Goal: Task Accomplishment & Management: Use online tool/utility

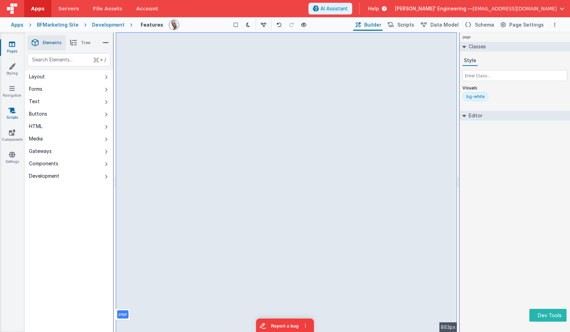
click at [14, 110] on icon at bounding box center [12, 110] width 7 height 7
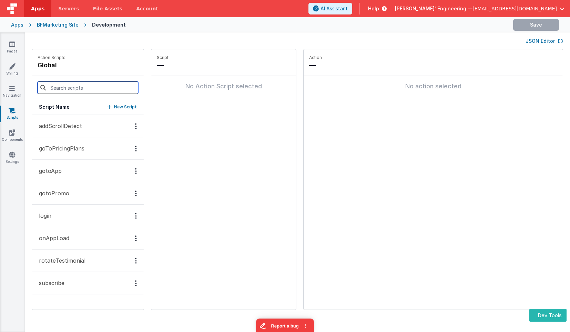
click at [72, 92] on input at bounding box center [88, 87] width 101 height 12
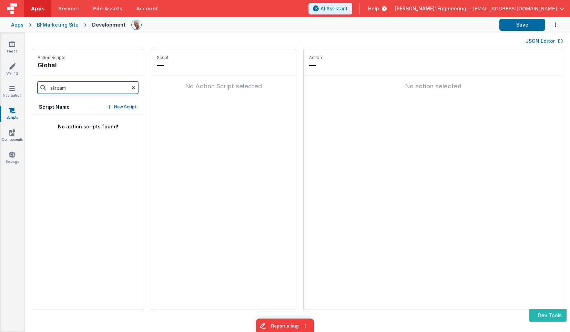
type input "stream"
click at [23, 25] on div "Apps BFMarketing Site Development Save" at bounding box center [285, 24] width 570 height 15
click at [21, 25] on div "Apps" at bounding box center [17, 24] width 12 height 7
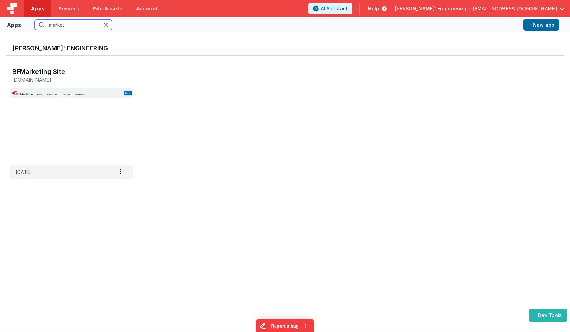
click at [71, 26] on input "market" at bounding box center [73, 25] width 77 height 10
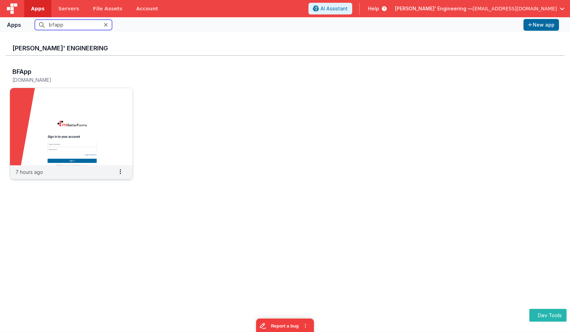
type input "bfapp"
click at [49, 118] on img at bounding box center [71, 126] width 123 height 77
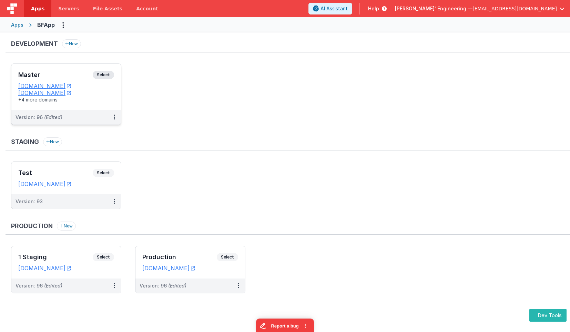
click at [100, 78] on span "Select" at bounding box center [103, 75] width 21 height 8
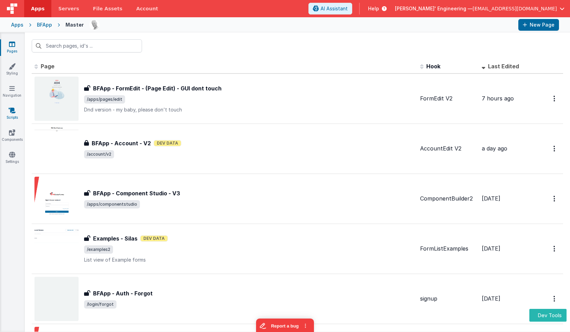
click at [11, 111] on icon at bounding box center [12, 110] width 7 height 7
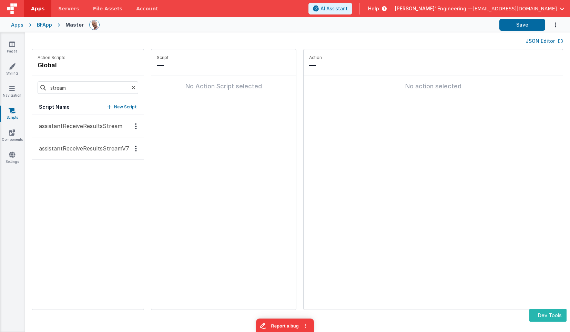
click at [106, 148] on p "assistantReceiveResultsStreamV7" at bounding box center [82, 148] width 94 height 8
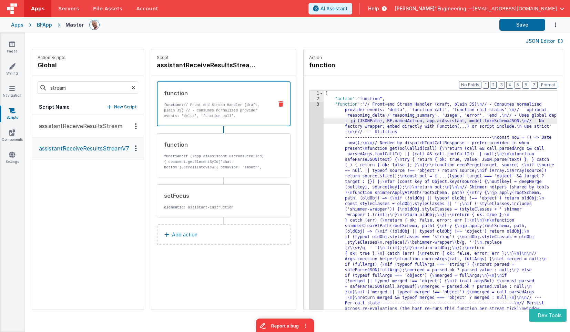
drag, startPoint x: 350, startPoint y: 118, endPoint x: 342, endPoint y: 119, distance: 8.0
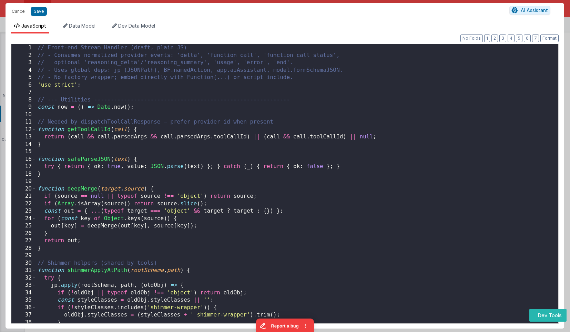
scroll to position [2981, 0]
click at [281, 115] on div "// Front-end Stream Handler (draft, plain JS) // - Consumes normalized provider…" at bounding box center [297, 194] width 522 height 300
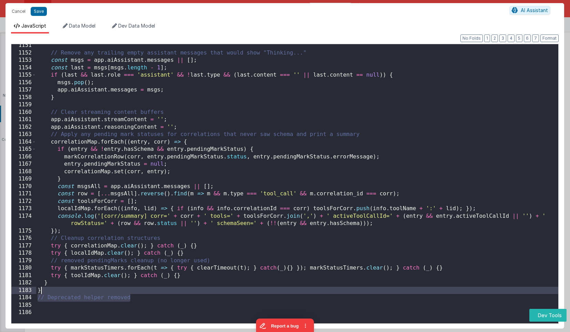
scroll to position [0, 0]
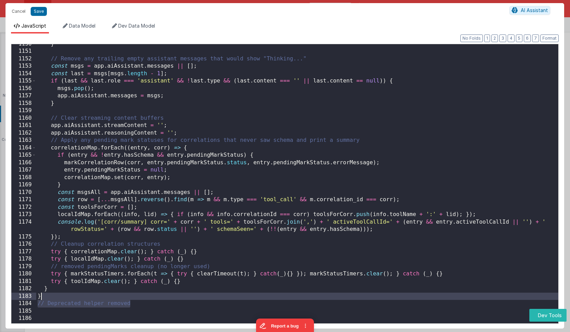
click at [146, 294] on div "} // Remove any trailing empty assistant messages that would show "Thinking..."…" at bounding box center [297, 190] width 522 height 300
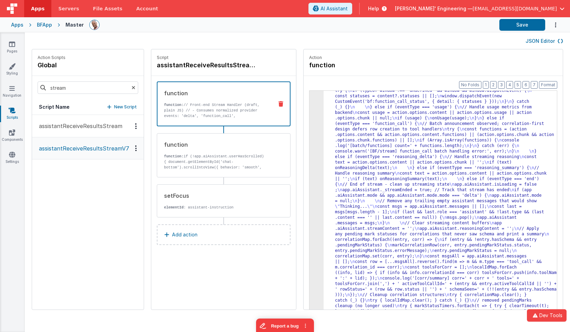
scroll to position [2964, 0]
click at [513, 29] on button "Save" at bounding box center [522, 25] width 46 height 12
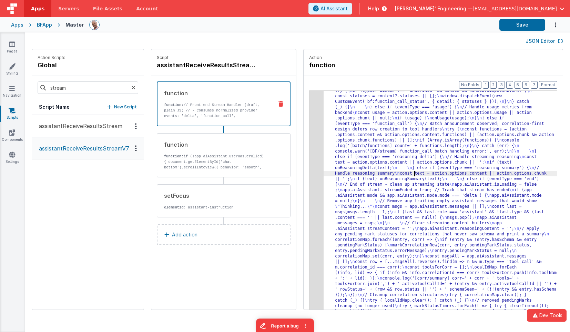
drag, startPoint x: 411, startPoint y: 175, endPoint x: 351, endPoint y: 155, distance: 63.5
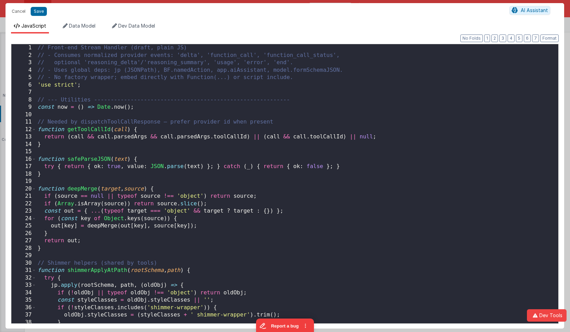
click at [314, 137] on div "// Front-end Stream Handler (draft, plain JS) // - Consumes normalized provider…" at bounding box center [297, 191] width 522 height 294
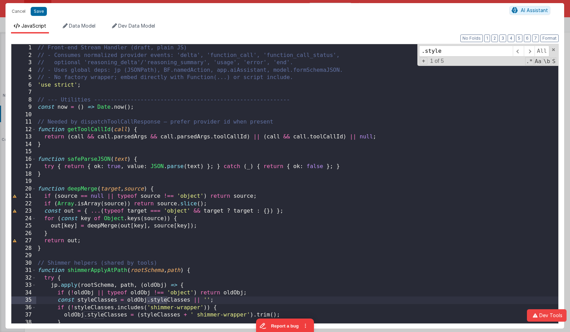
type input ".style"
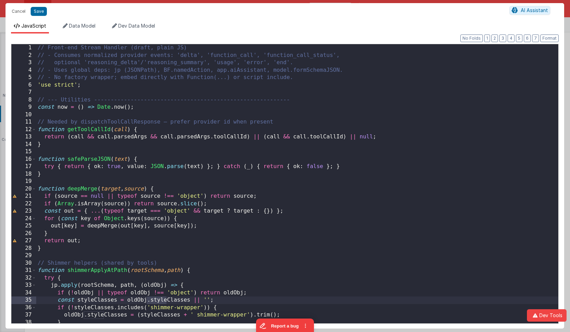
drag, startPoint x: 72, startPoint y: 11, endPoint x: 61, endPoint y: 10, distance: 10.7
click at [72, 11] on div "Cancel Save" at bounding box center [258, 12] width 501 height 10
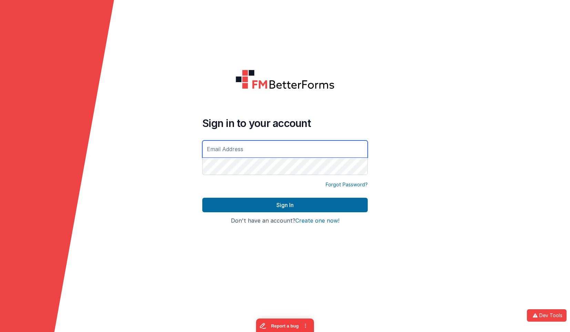
type input "cdelfs@delfsengineering.ca"
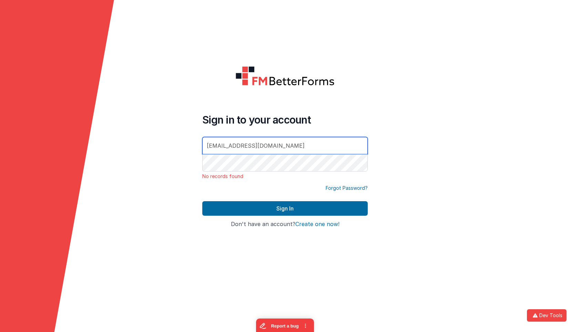
click at [289, 148] on input "cdelfs@delfsengineering.ca" at bounding box center [284, 145] width 165 height 17
drag, startPoint x: 283, startPoint y: 146, endPoint x: 190, endPoint y: 134, distance: 93.5
click at [190, 134] on form "Sign in to your account cdelfs@delfsengineering.ca No records found Forgot Pass…" at bounding box center [285, 166] width 570 height 332
type input "mrdelfs@gmail.com"
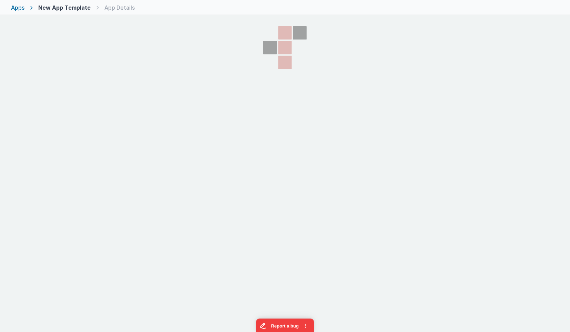
click at [23, 9] on div "Apps" at bounding box center [17, 7] width 13 height 8
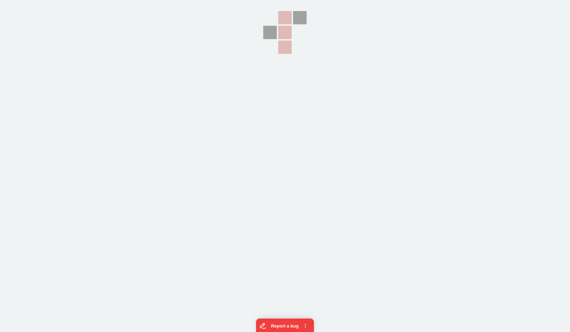
click at [37, 9] on section at bounding box center [285, 83] width 570 height 166
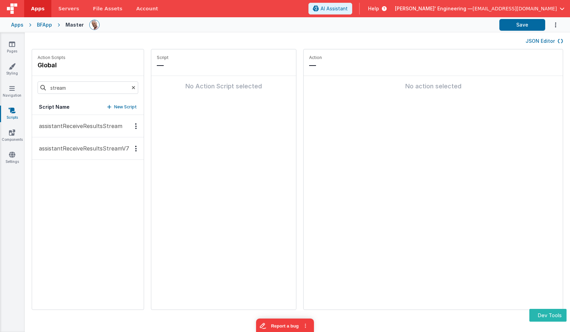
click at [19, 25] on div "Apps" at bounding box center [17, 24] width 12 height 7
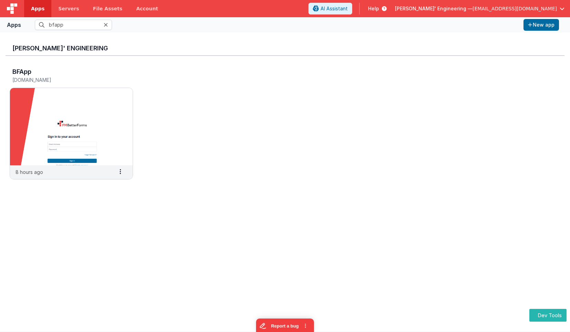
click at [18, 25] on div "Apps" at bounding box center [14, 25] width 14 height 8
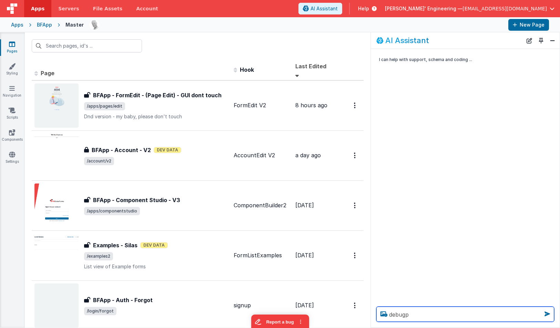
type textarea "debugp"
